Goal: Information Seeking & Learning: Check status

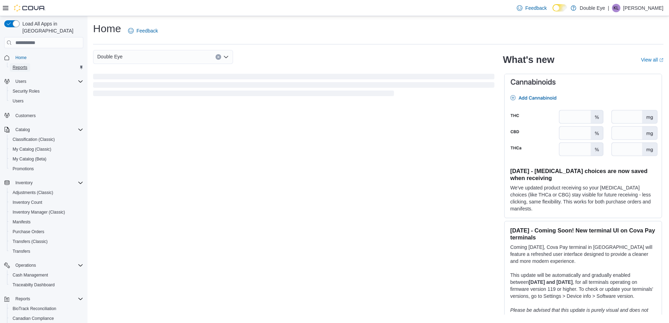
click at [28, 63] on link "Reports" at bounding box center [20, 67] width 20 height 8
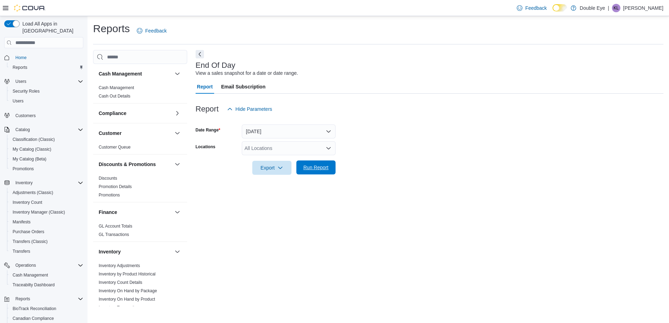
click at [322, 169] on span "Run Report" at bounding box center [315, 167] width 25 height 7
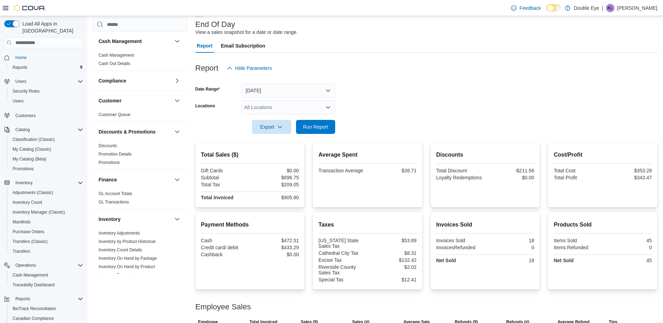
scroll to position [66, 0]
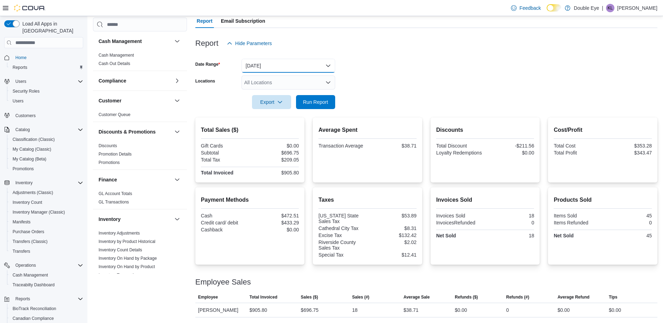
click at [321, 64] on button "Today" at bounding box center [289, 66] width 94 height 14
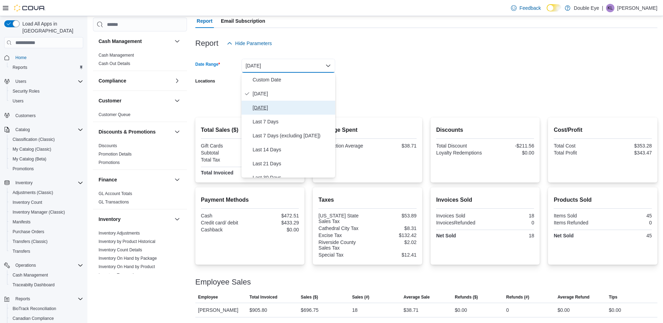
click at [297, 107] on span "Yesterday" at bounding box center [293, 108] width 80 height 8
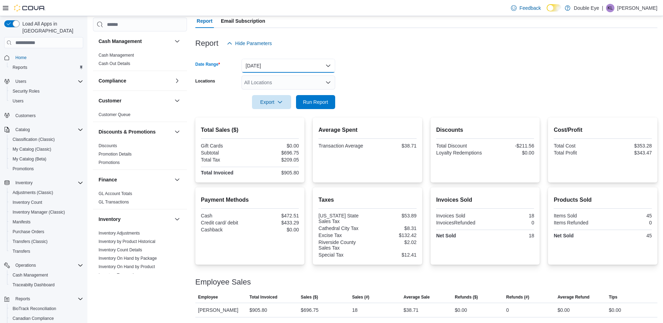
click at [258, 61] on button "Yesterday" at bounding box center [289, 66] width 94 height 14
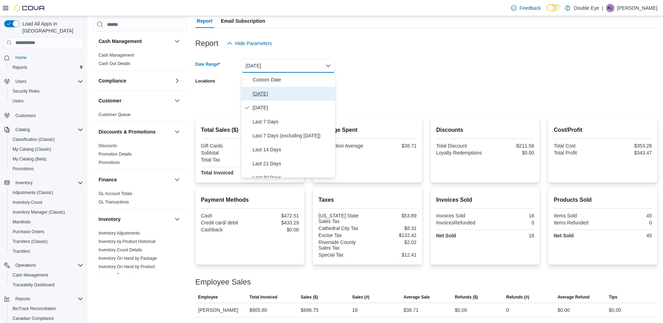
click at [268, 94] on span "Today" at bounding box center [293, 94] width 80 height 8
